Goal: Task Accomplishment & Management: Manage account settings

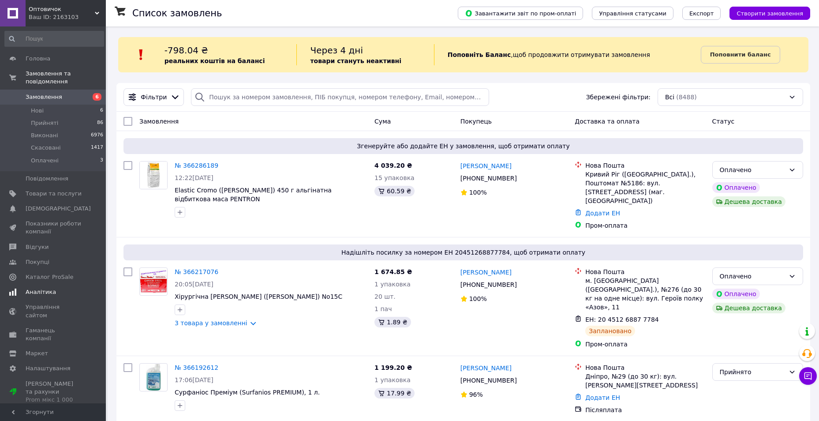
click at [41, 288] on span "Аналітика" at bounding box center [41, 292] width 30 height 8
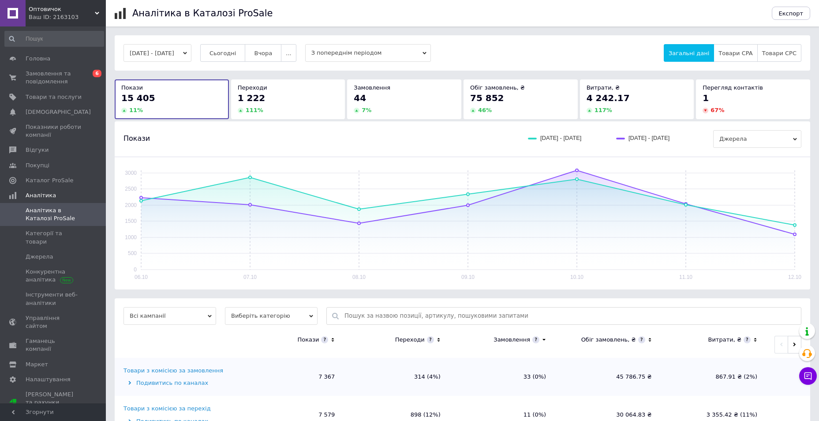
click at [280, 102] on div "1 222" at bounding box center [288, 98] width 101 height 12
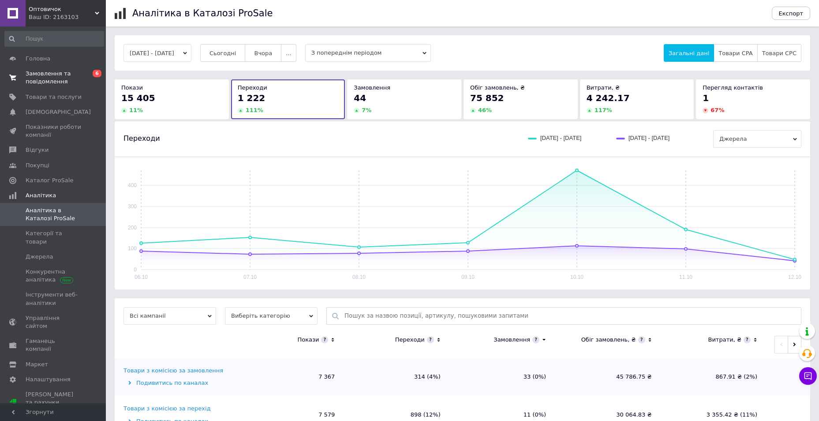
click at [79, 86] on span "Замовлення та повідомлення" at bounding box center [54, 78] width 56 height 16
